Goal: Communication & Community: Answer question/provide support

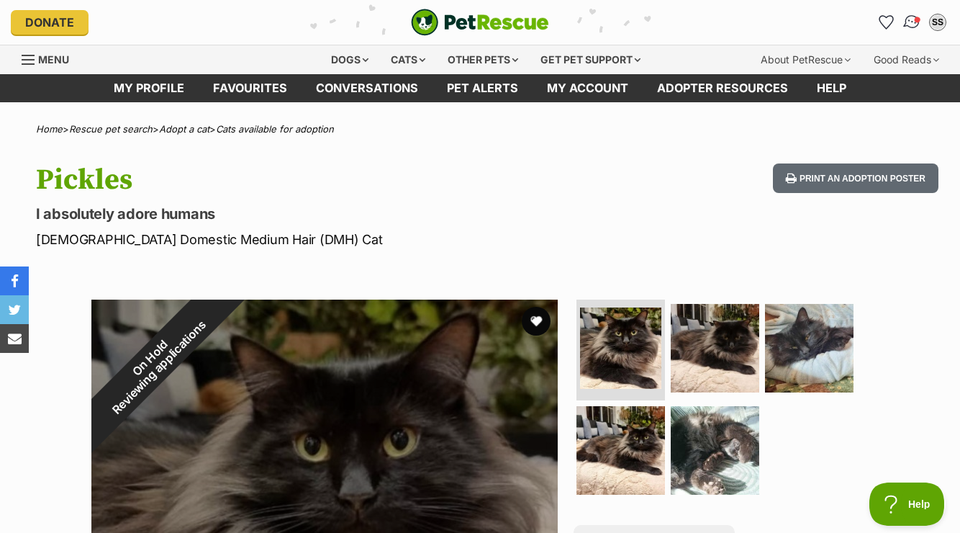
click at [911, 26] on img "Conversations" at bounding box center [912, 22] width 19 height 19
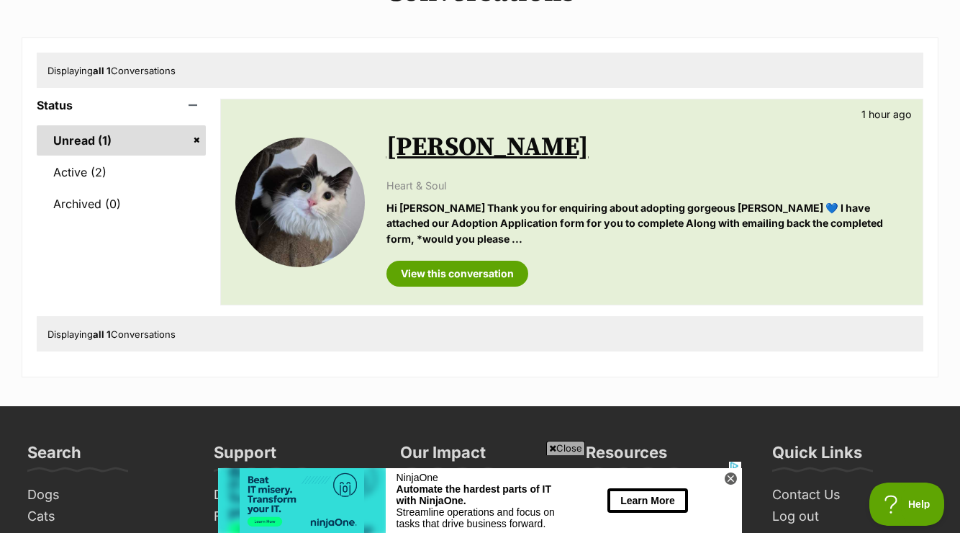
scroll to position [148, 0]
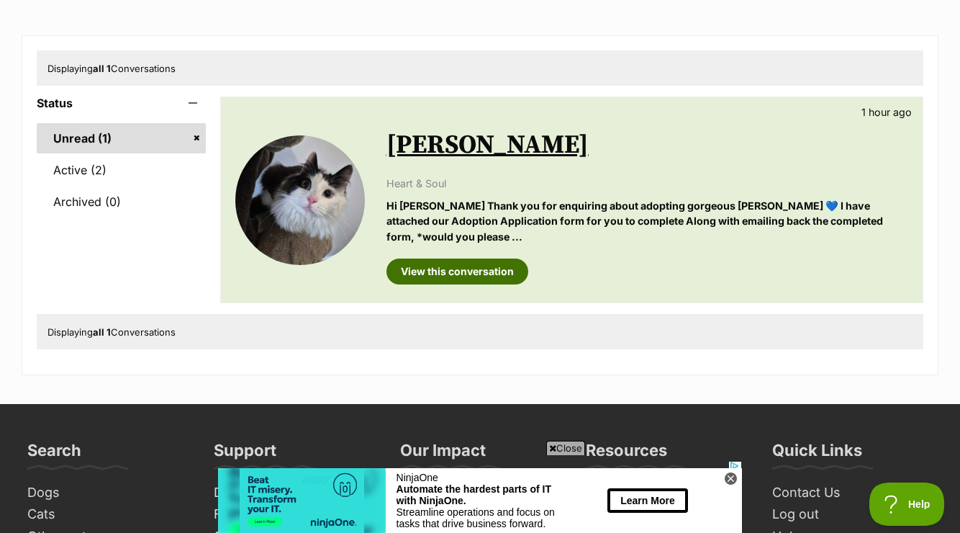
click at [472, 258] on link "View this conversation" at bounding box center [458, 271] width 142 height 26
